Goal: Task Accomplishment & Management: Manage account settings

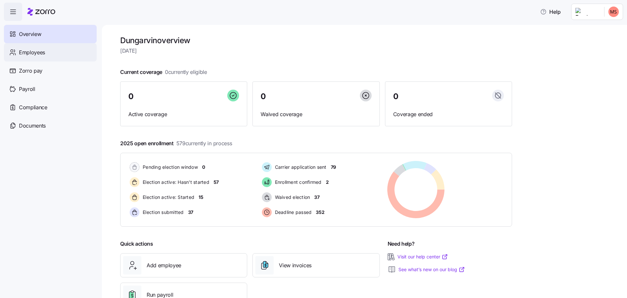
click at [42, 54] on span "Employees" at bounding box center [32, 52] width 26 height 8
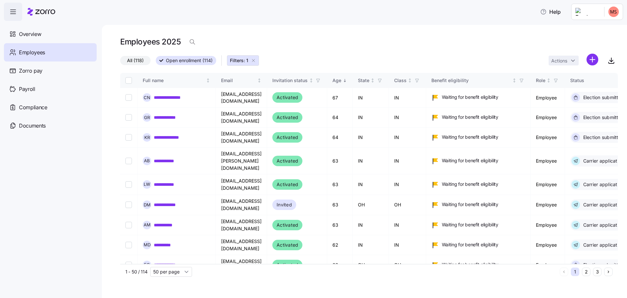
drag, startPoint x: 254, startPoint y: 61, endPoint x: 197, endPoint y: 68, distance: 57.6
click at [253, 61] on icon "button" at bounding box center [253, 60] width 3 height 3
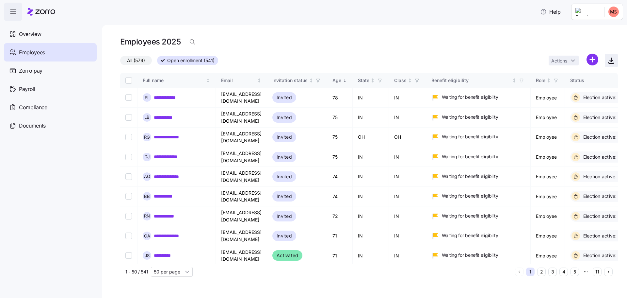
click at [610, 60] on icon "button" at bounding box center [611, 60] width 8 height 8
